Goal: Task Accomplishment & Management: Use online tool/utility

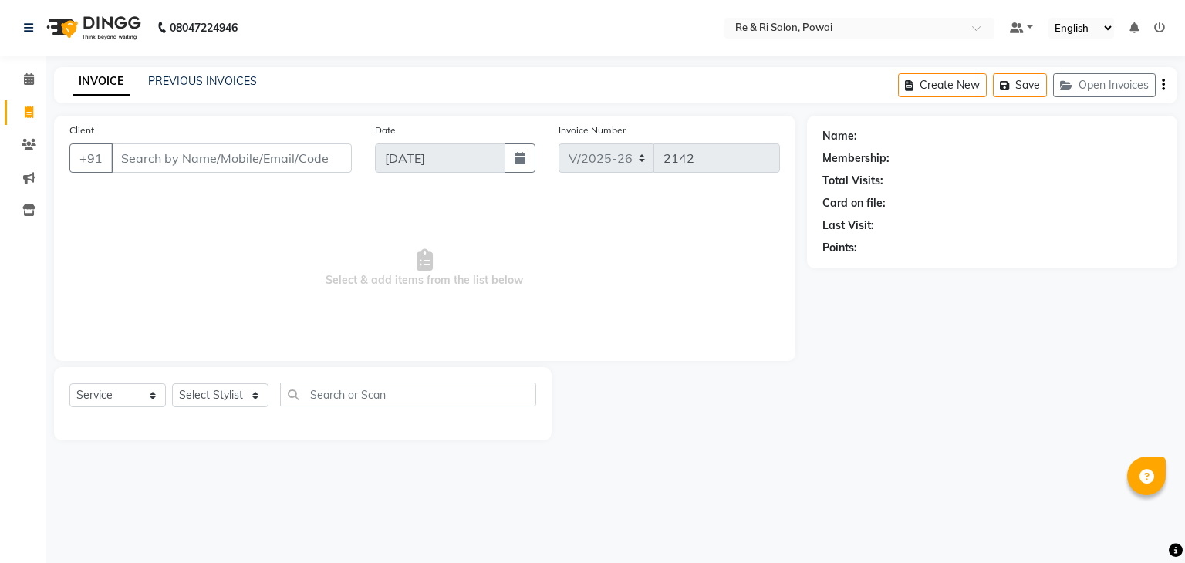
select select "5364"
select select "service"
drag, startPoint x: 195, startPoint y: 71, endPoint x: 202, endPoint y: 87, distance: 17.6
click at [202, 87] on div "INVOICE PREVIOUS INVOICES Create New Save Open Invoices" at bounding box center [616, 85] width 1124 height 36
click at [202, 87] on link "PREVIOUS INVOICES" at bounding box center [202, 81] width 109 height 14
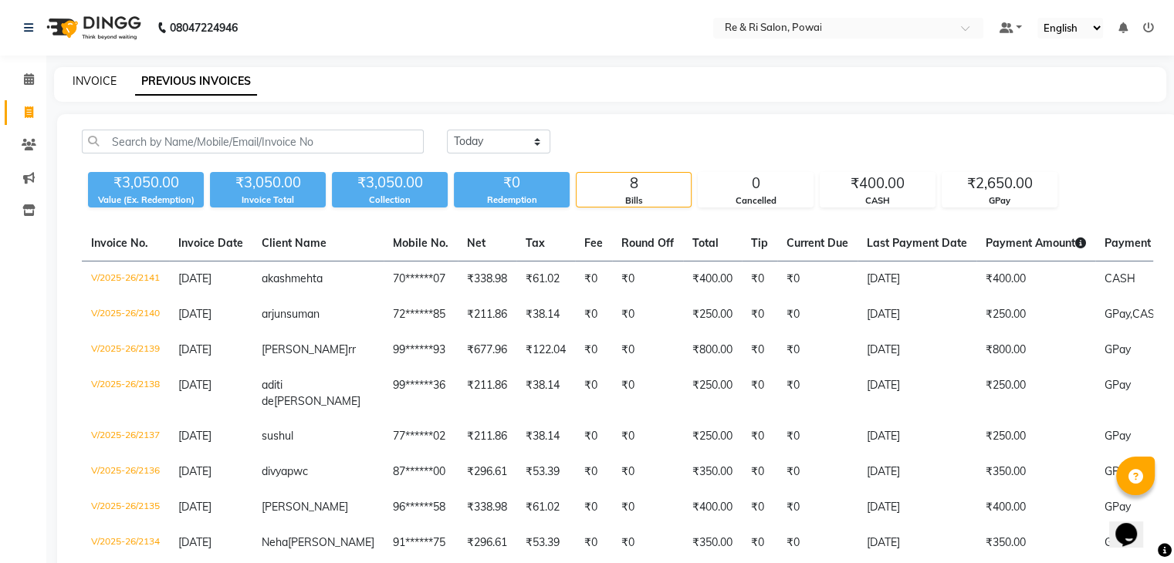
click at [91, 81] on link "INVOICE" at bounding box center [95, 81] width 44 height 14
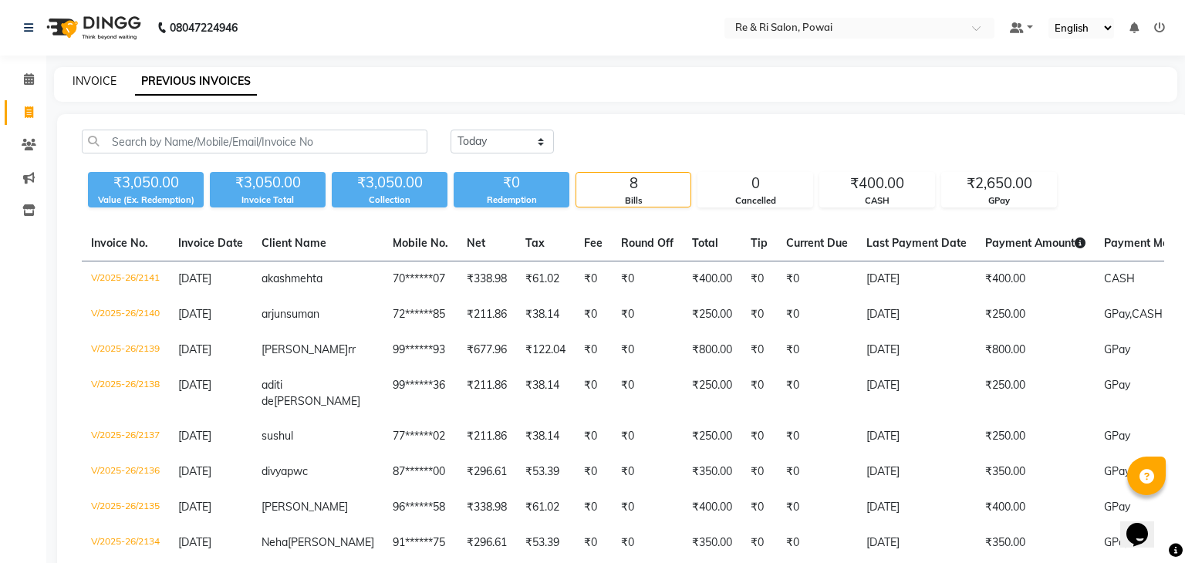
select select "service"
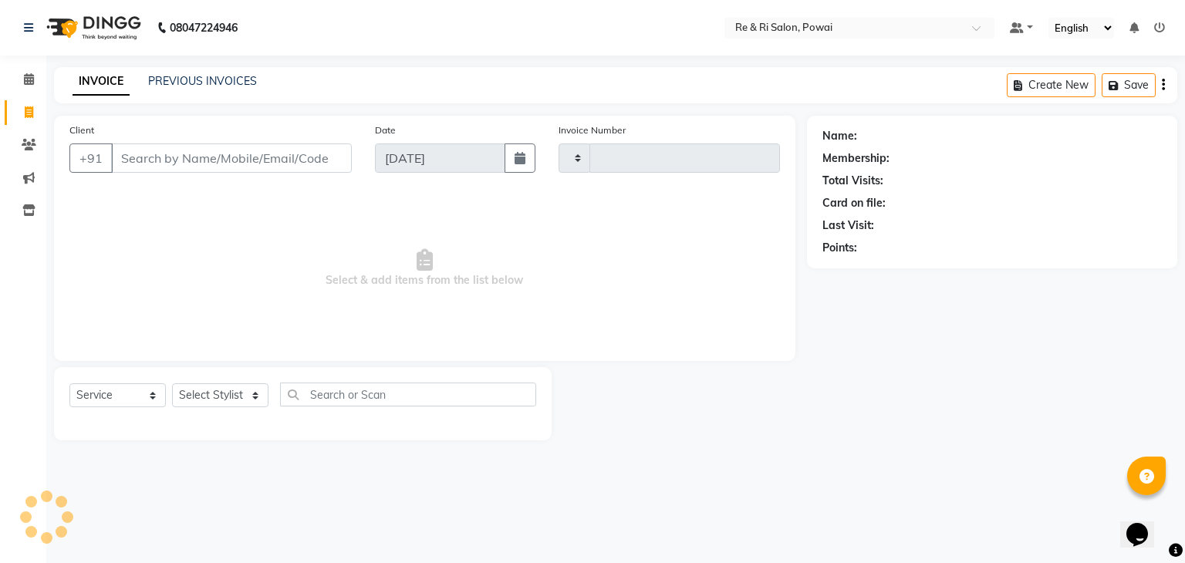
type input "2142"
select select "5364"
click at [185, 79] on link "PREVIOUS INVOICES" at bounding box center [202, 81] width 109 height 14
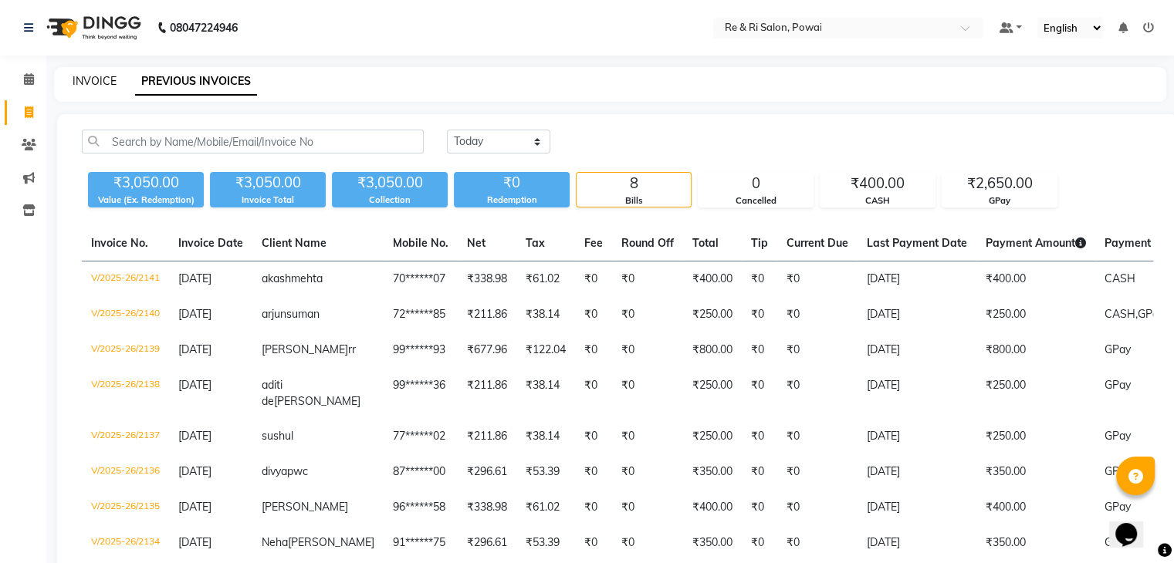
click at [98, 77] on link "INVOICE" at bounding box center [95, 81] width 44 height 14
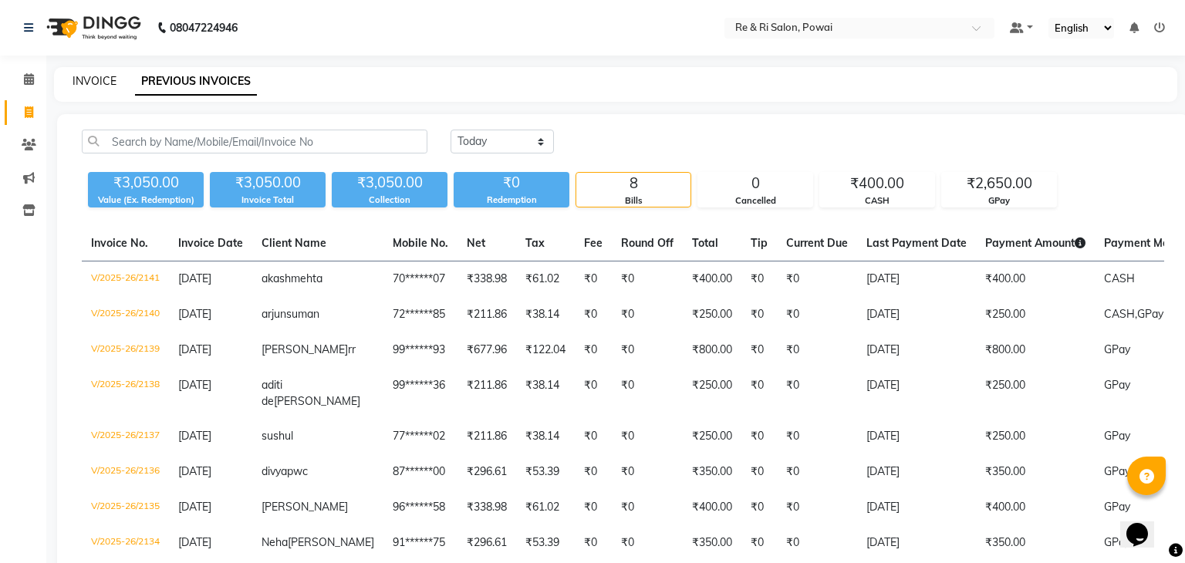
select select "service"
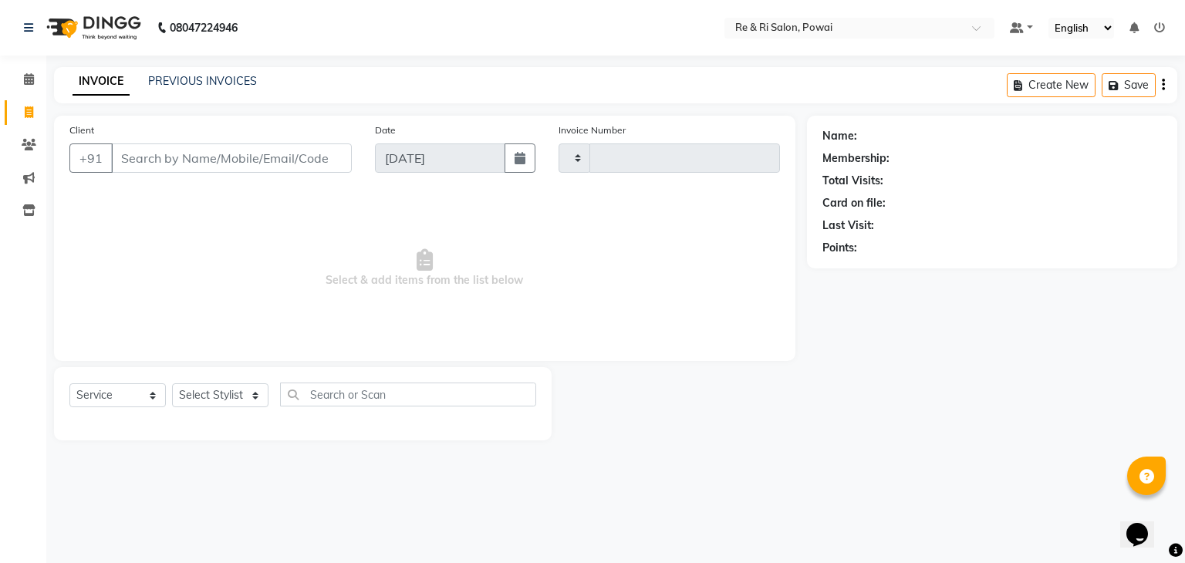
type input "2142"
select select "5364"
click at [189, 76] on link "PREVIOUS INVOICES" at bounding box center [202, 81] width 109 height 14
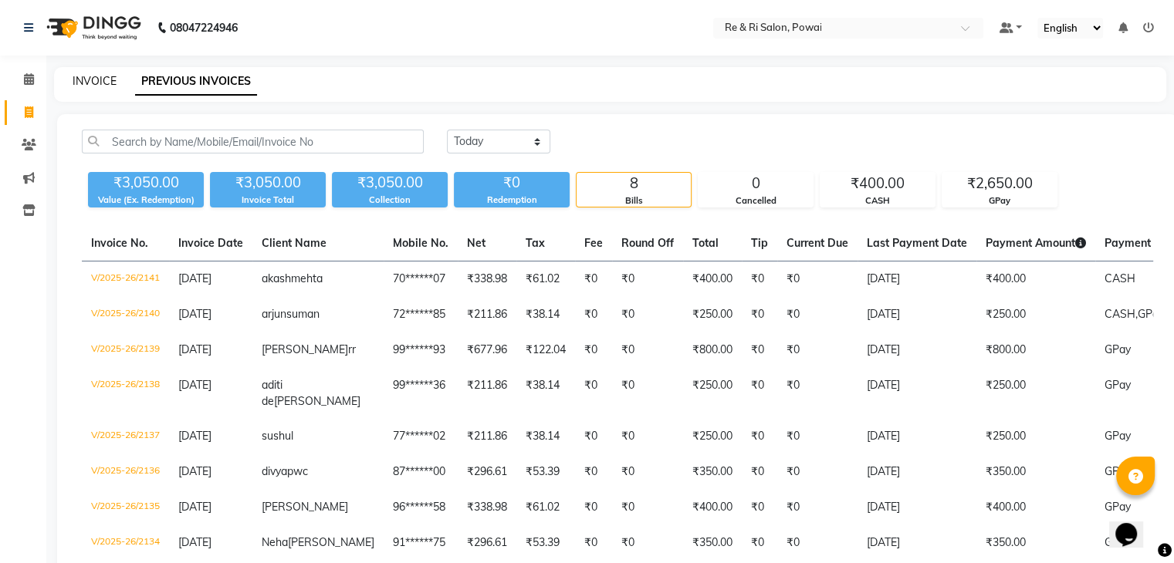
click at [83, 79] on link "INVOICE" at bounding box center [95, 81] width 44 height 14
select select "service"
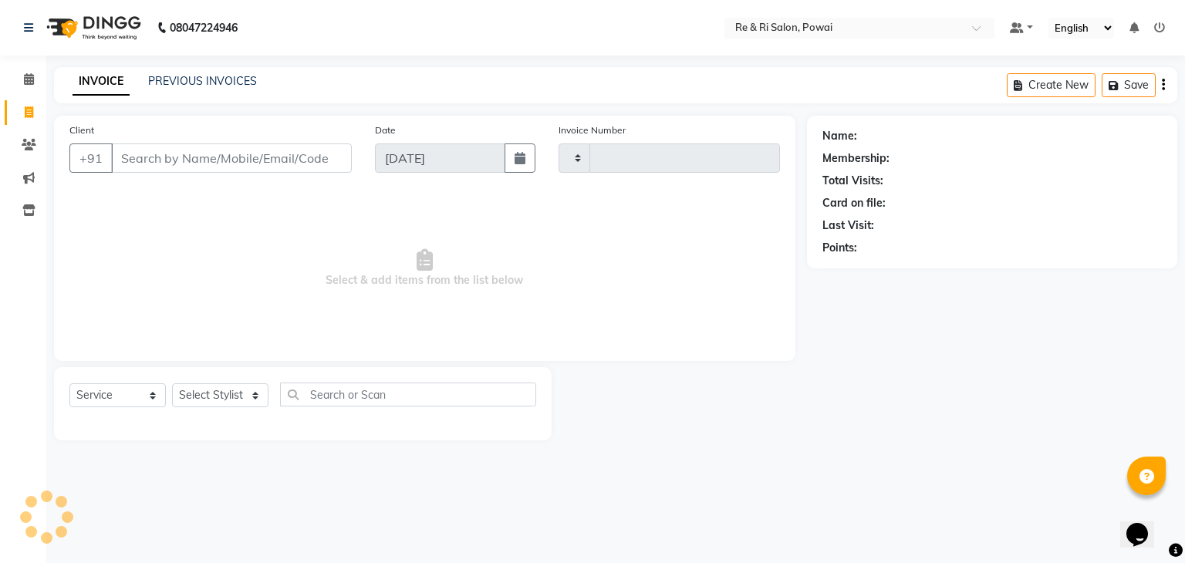
type input "2142"
select select "5364"
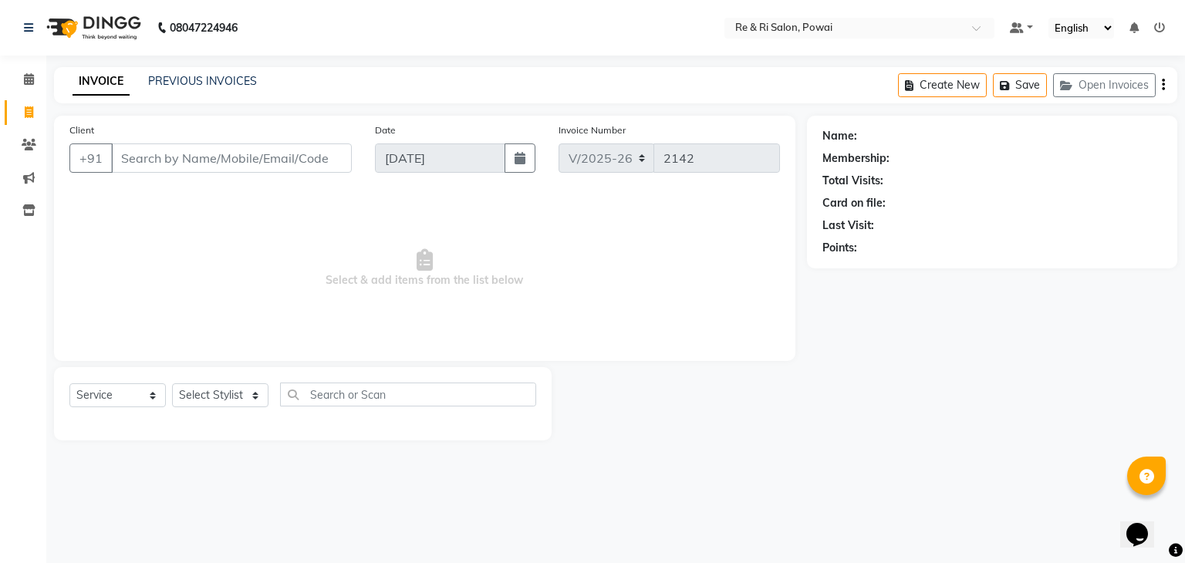
click at [178, 90] on div "INVOICE PREVIOUS INVOICES" at bounding box center [164, 82] width 221 height 18
